Goal: Information Seeking & Learning: Learn about a topic

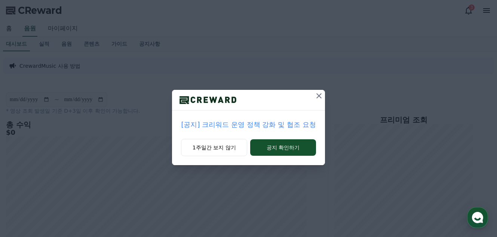
click at [319, 96] on icon at bounding box center [318, 95] width 5 height 5
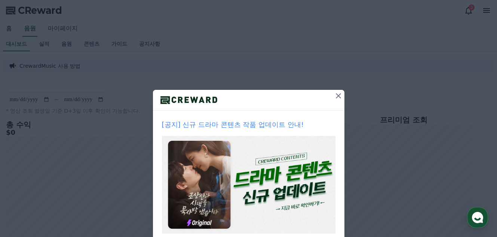
click at [334, 96] on icon at bounding box center [338, 95] width 9 height 9
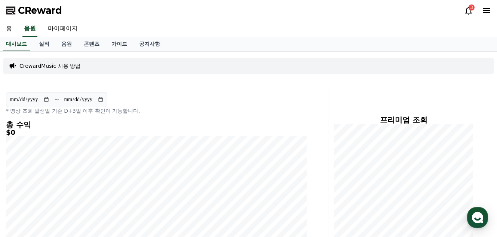
click at [70, 67] on p "CrewardMusic 사용 방법" at bounding box center [49, 65] width 61 height 7
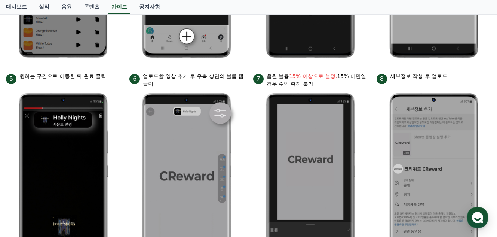
scroll to position [150, 0]
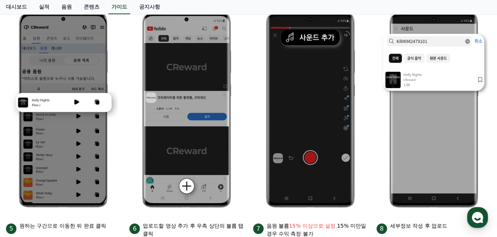
click at [372, 150] on ul "1 크리워드에서 이용할 음원 제목 복사 2 Youtube 앱 하단의 +버튼 클릭 3 사운드 추가 4 복사한 음원 붙여넣기 후 검색 5 원하는 …" at bounding box center [248, 219] width 485 height 447
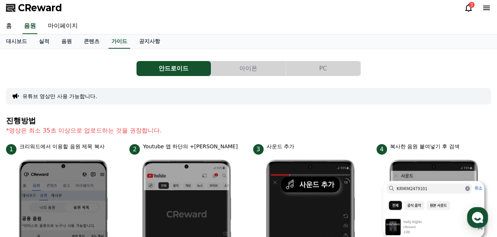
scroll to position [0, 0]
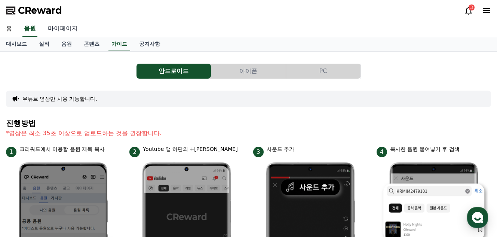
click at [55, 26] on link "마이페이지" at bounding box center [63, 29] width 42 height 16
select select "**********"
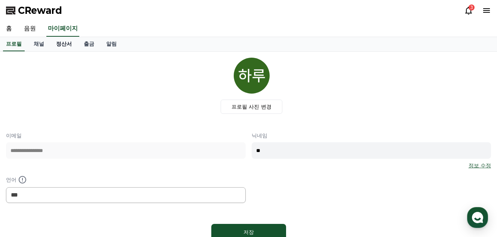
click at [60, 45] on link "정산서" at bounding box center [64, 44] width 28 height 14
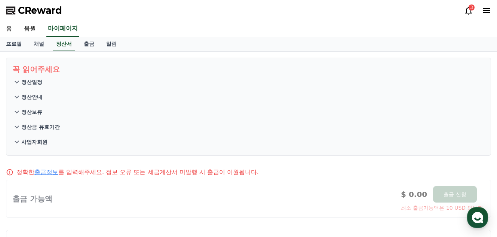
click at [33, 97] on p "정산안내" at bounding box center [31, 96] width 21 height 7
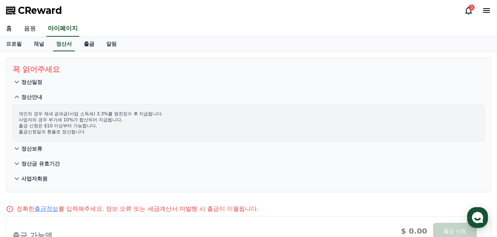
click at [89, 45] on link "출금" at bounding box center [89, 44] width 22 height 14
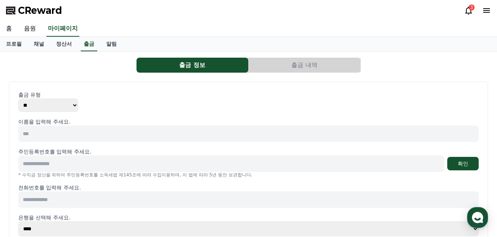
click at [9, 28] on link "홈" at bounding box center [9, 29] width 18 height 16
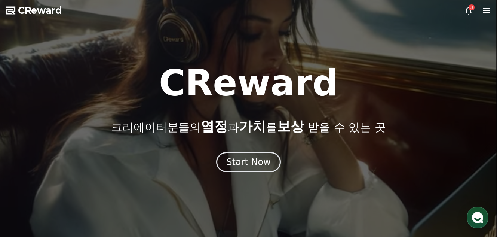
click at [466, 0] on div at bounding box center [248, 118] width 497 height 237
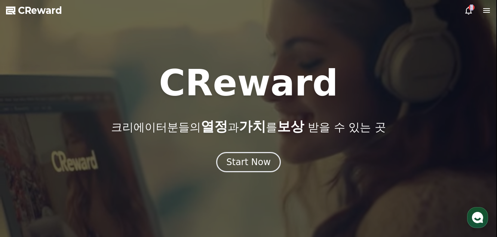
click at [470, 11] on icon at bounding box center [468, 10] width 9 height 9
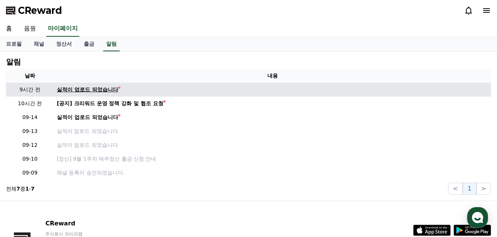
click at [92, 90] on div "실적이 업로드 되었습니다" at bounding box center [87, 90] width 61 height 8
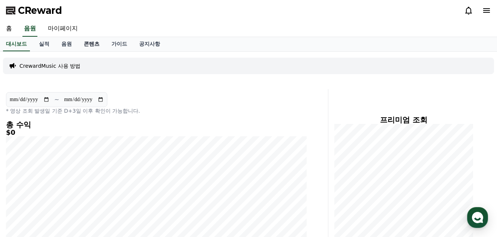
click at [88, 45] on link "콘텐츠" at bounding box center [92, 44] width 28 height 14
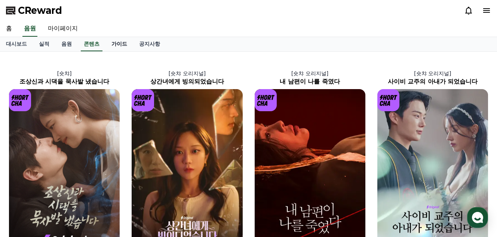
click at [120, 44] on link "가이드" at bounding box center [119, 44] width 28 height 14
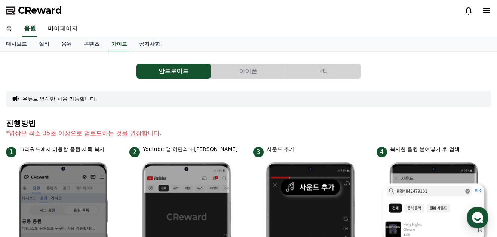
click at [67, 46] on link "음원" at bounding box center [66, 44] width 22 height 14
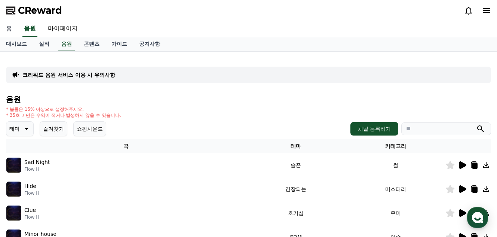
click at [9, 28] on link "홈" at bounding box center [9, 29] width 18 height 16
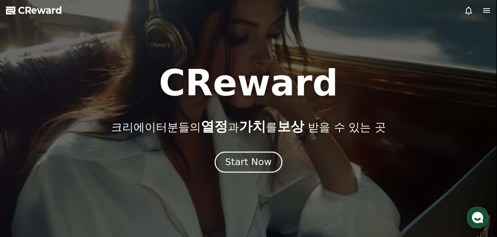
click at [257, 163] on div "Start Now" at bounding box center [248, 162] width 46 height 13
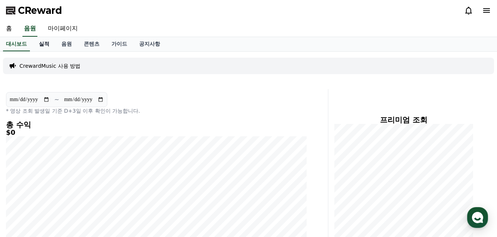
click at [47, 47] on link "실적" at bounding box center [44, 44] width 22 height 14
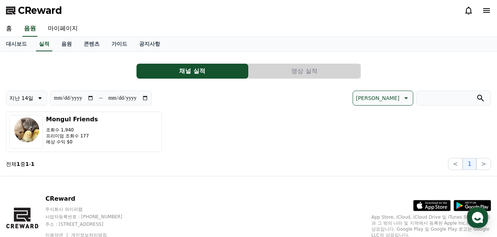
click at [306, 73] on button "영상 실적" at bounding box center [305, 71] width 112 height 15
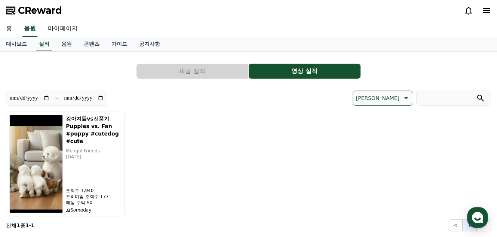
click at [271, 153] on div "강아지들vs선풍기 Puppies vs. Fan #puppy #cutedog #cute Mongul Friends [DATE] 조회수 1,940…" at bounding box center [248, 163] width 485 height 105
click at [347, 156] on div "강아지들vs선풍기 Puppies vs. Fan #puppy #cutedog #cute Mongul Friends [DATE] 조회수 1,940…" at bounding box center [248, 163] width 485 height 105
click at [62, 30] on link "마이페이지" at bounding box center [63, 29] width 42 height 16
select select "**********"
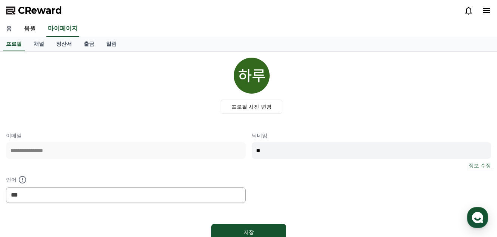
click at [8, 28] on link "홈" at bounding box center [9, 29] width 18 height 16
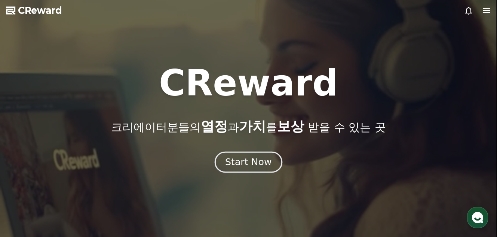
click at [256, 169] on button "Start Now" at bounding box center [249, 161] width 68 height 21
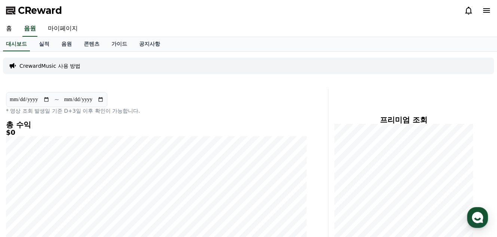
click at [486, 11] on icon at bounding box center [486, 10] width 7 height 4
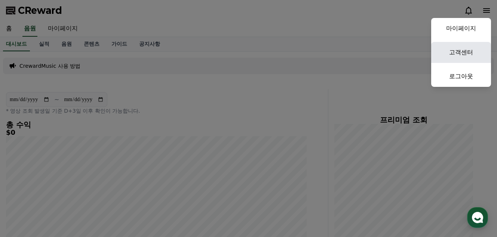
click at [461, 52] on link "고객센터" at bounding box center [461, 52] width 60 height 21
